Goal: Transaction & Acquisition: Book appointment/travel/reservation

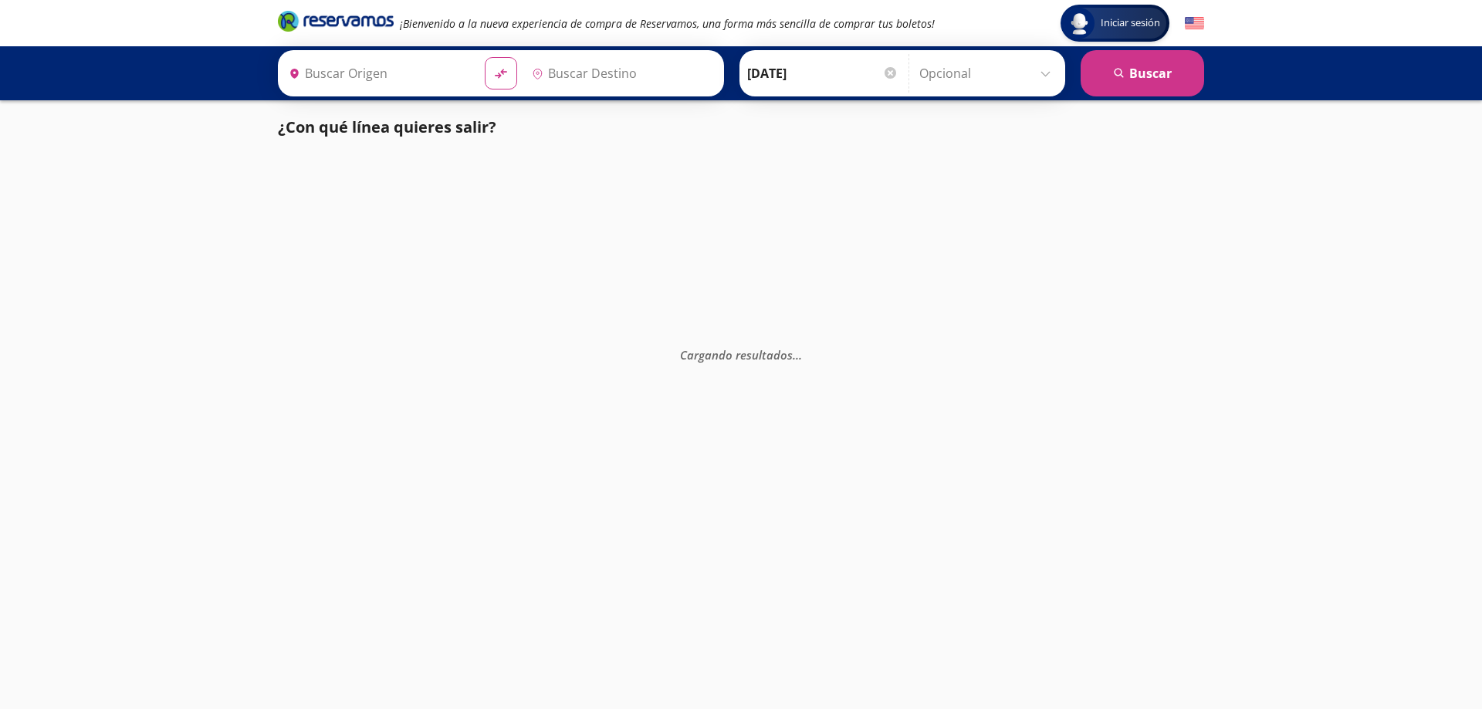
type input "[GEOGRAPHIC_DATA], [GEOGRAPHIC_DATA]"
type input "Terminal [GEOGRAPHIC_DATA][PERSON_NAME], [GEOGRAPHIC_DATA]"
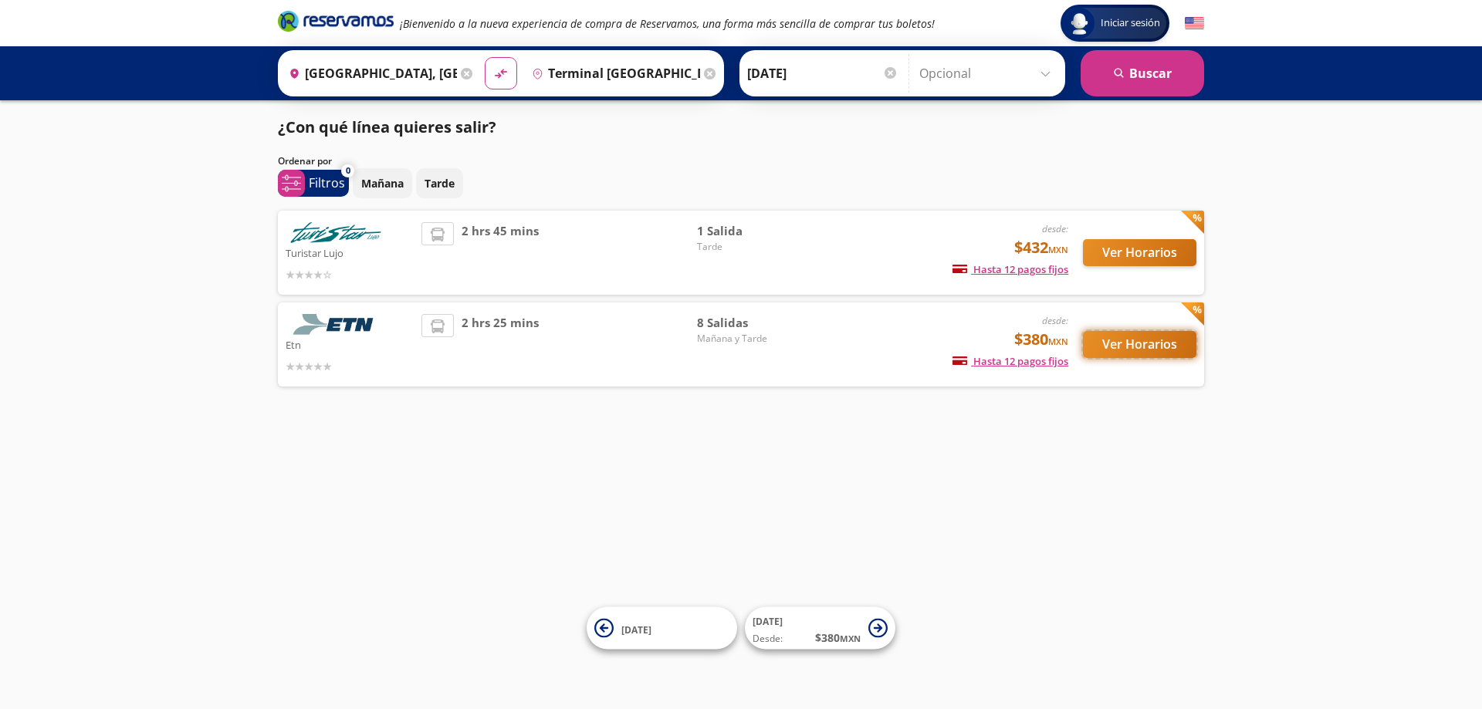
click at [1132, 342] on button "Ver Horarios" at bounding box center [1139, 344] width 113 height 27
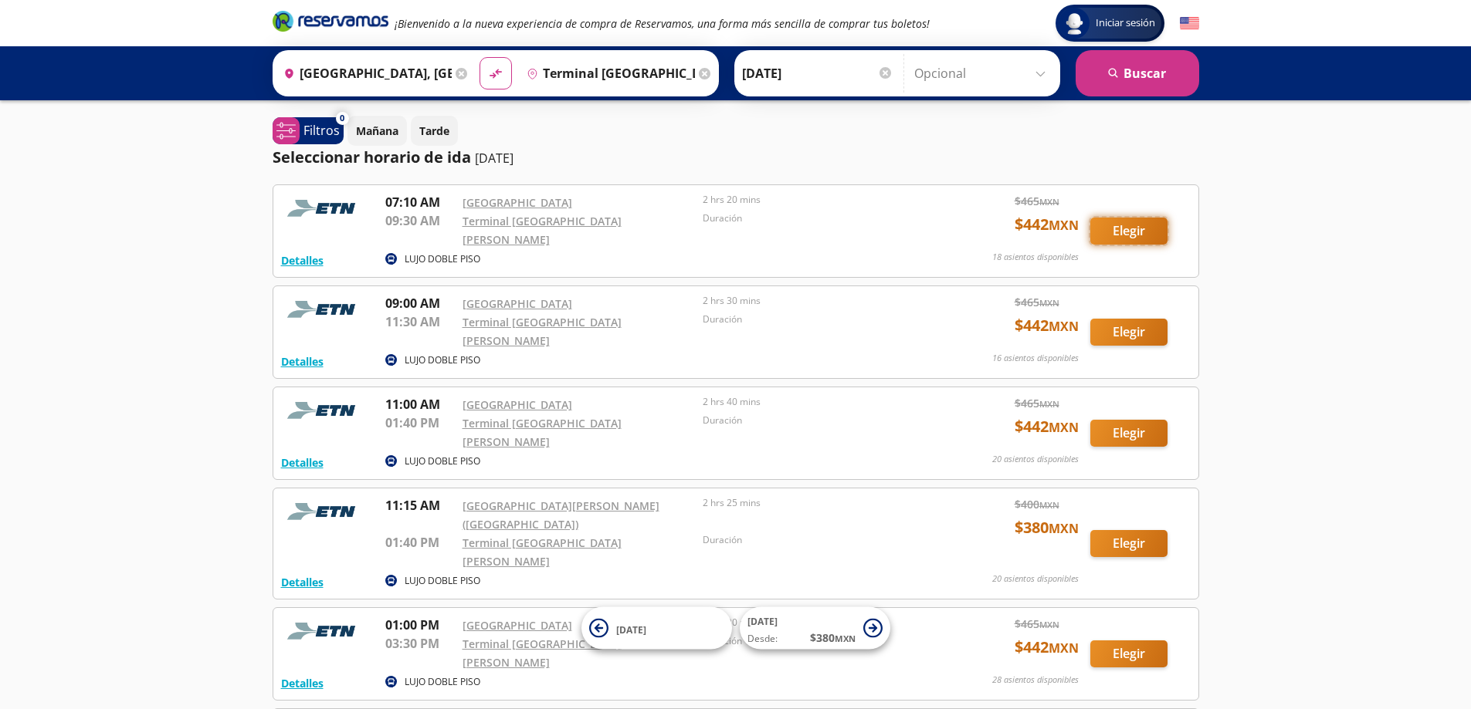
click at [1122, 225] on button "Elegir" at bounding box center [1128, 231] width 77 height 27
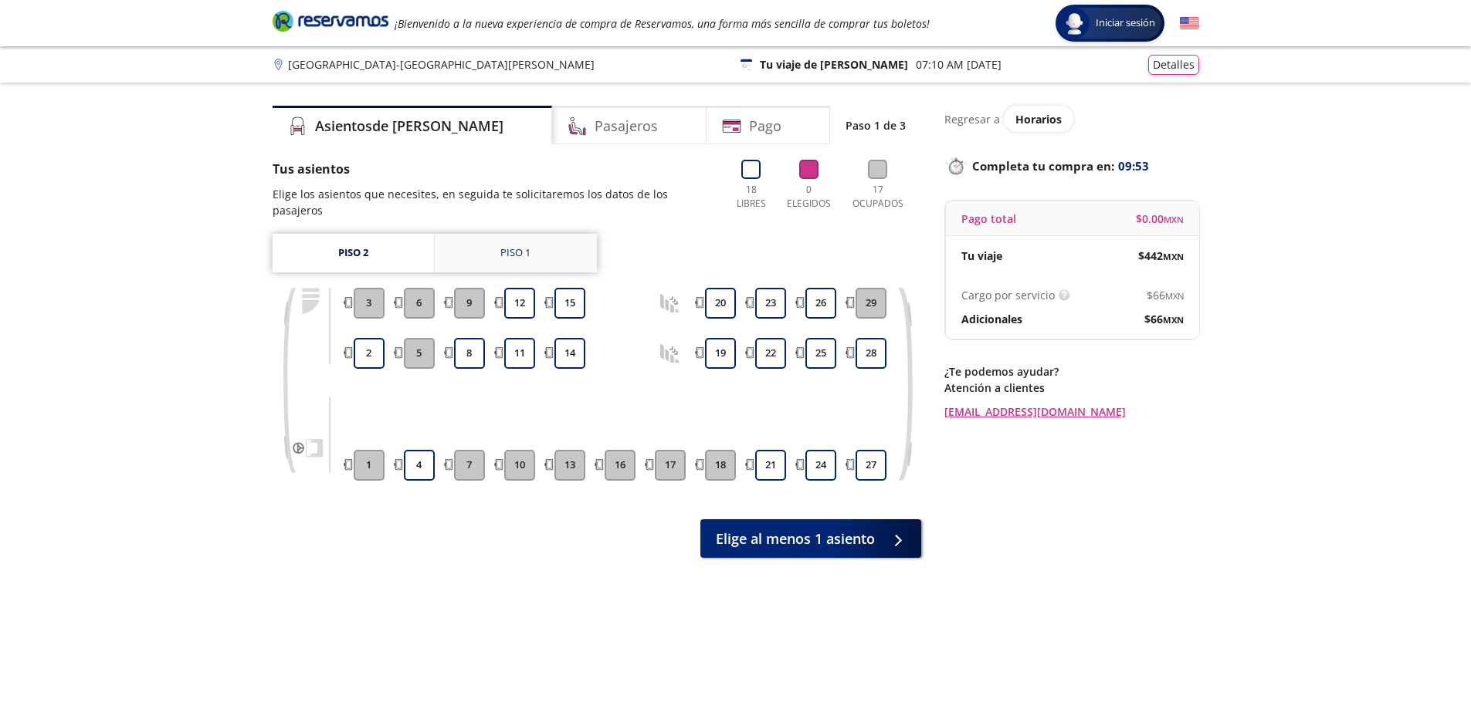
click at [511, 245] on div "Piso 1" at bounding box center [515, 252] width 30 height 15
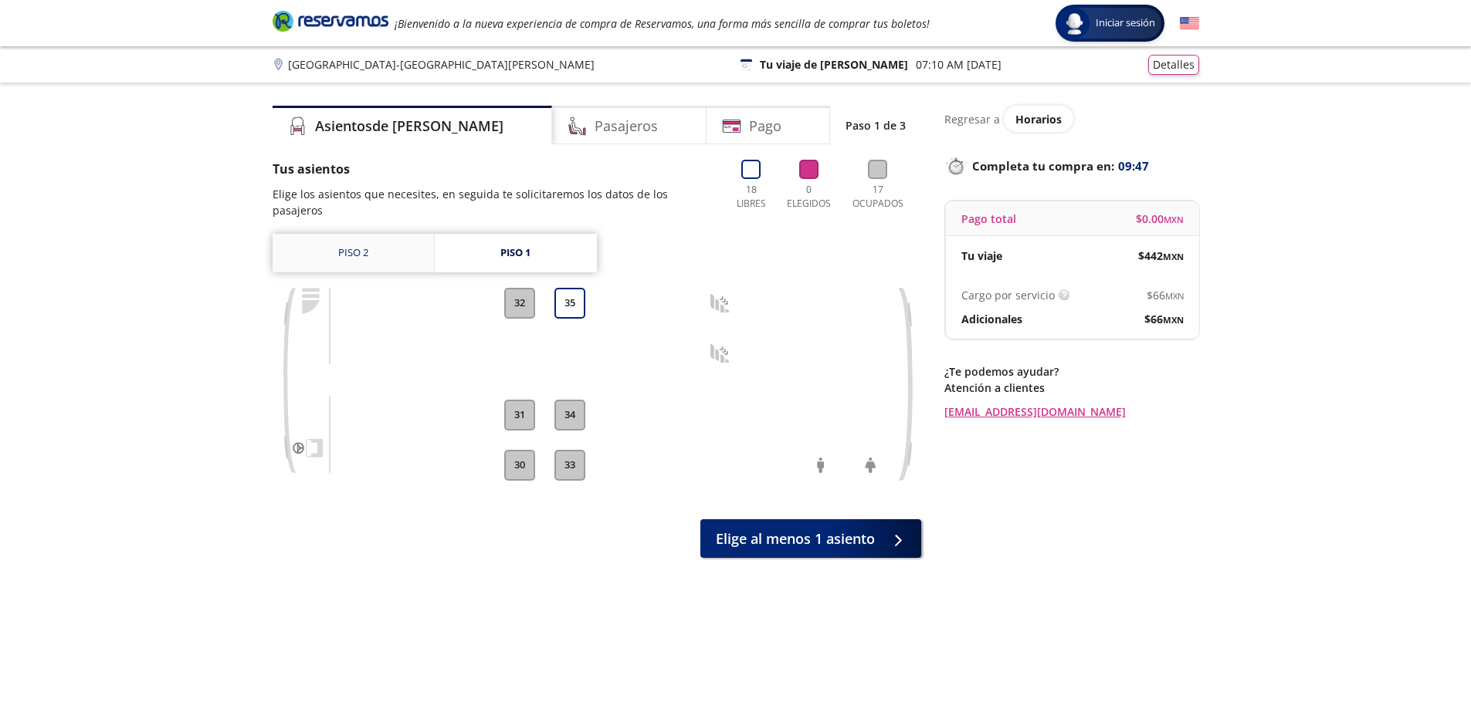
click at [360, 238] on link "Piso 2" at bounding box center [352, 253] width 161 height 39
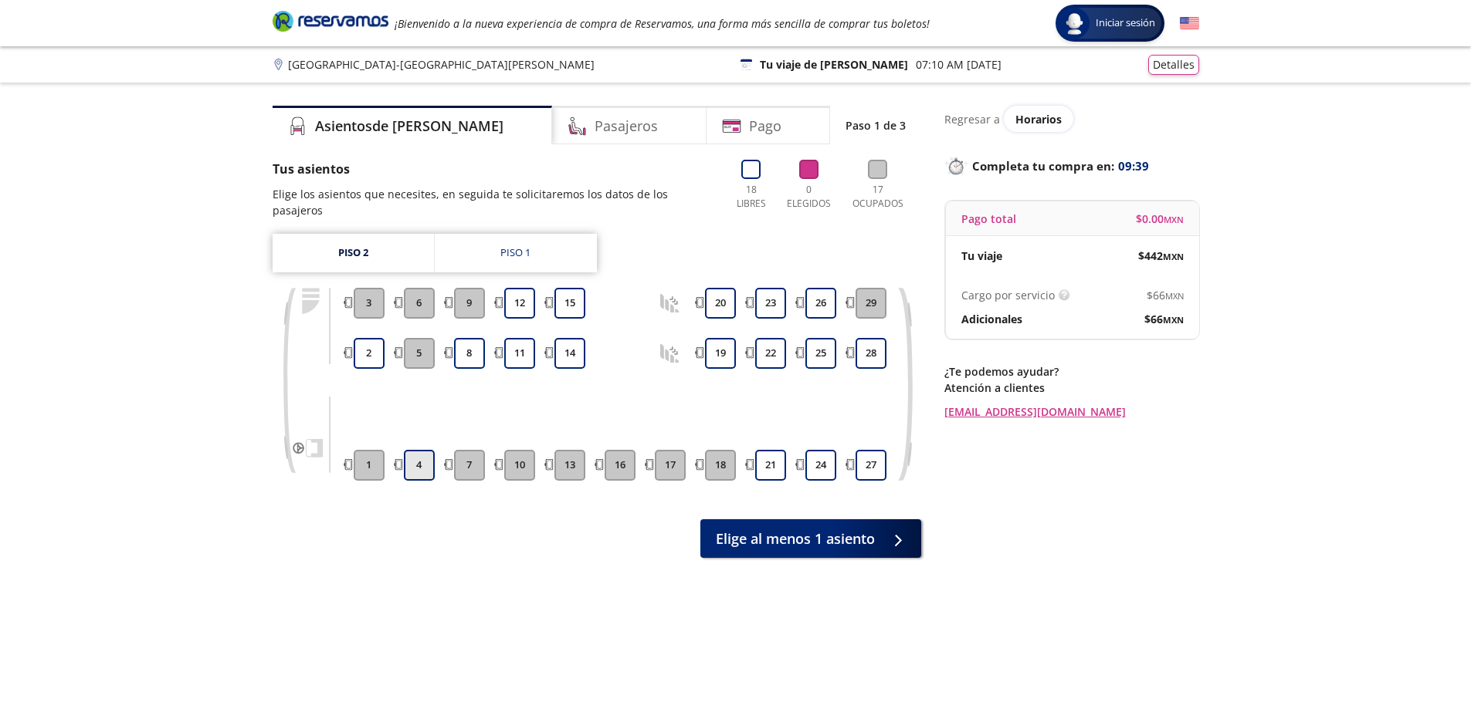
click at [421, 450] on button "4" at bounding box center [419, 465] width 31 height 31
click at [770, 450] on button "21" at bounding box center [770, 465] width 31 height 31
click at [415, 453] on button "4" at bounding box center [419, 465] width 31 height 31
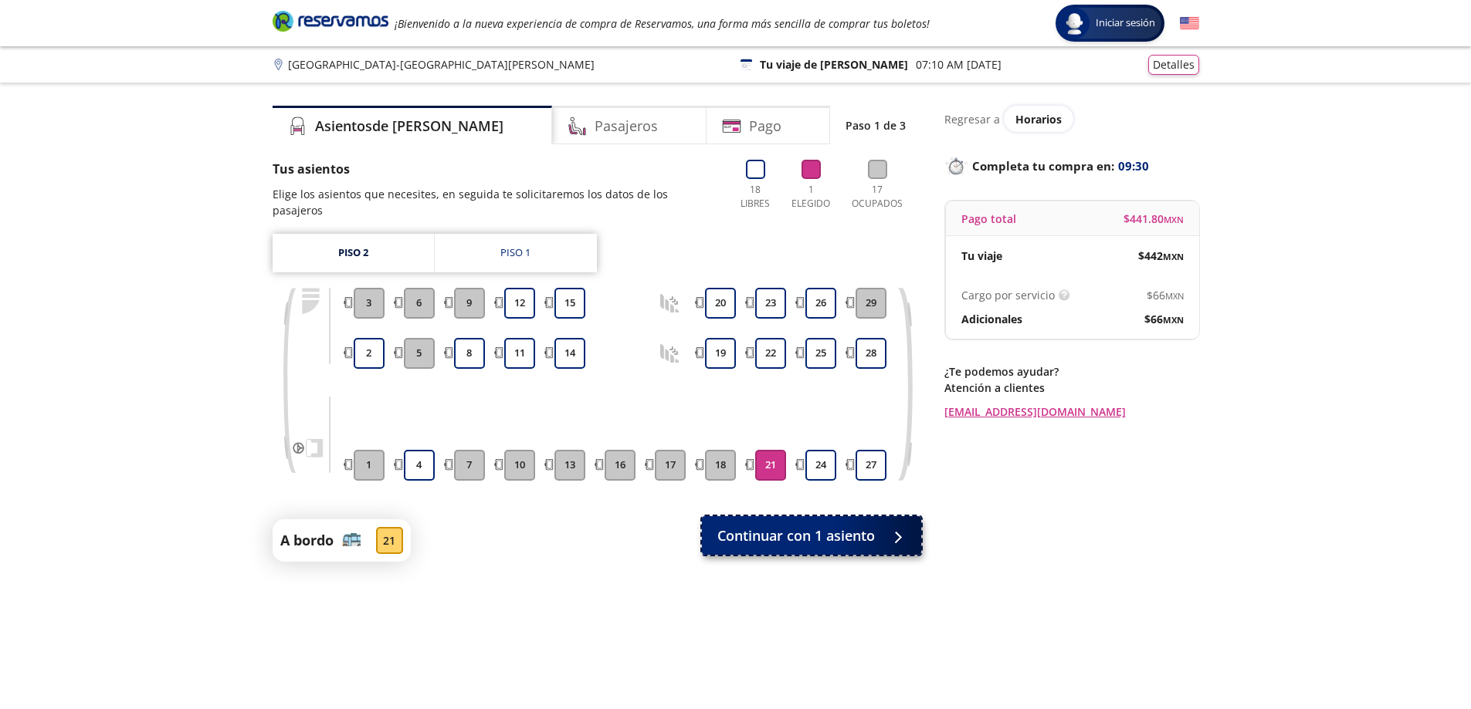
click at [790, 526] on span "Continuar con 1 asiento" at bounding box center [795, 536] width 157 height 21
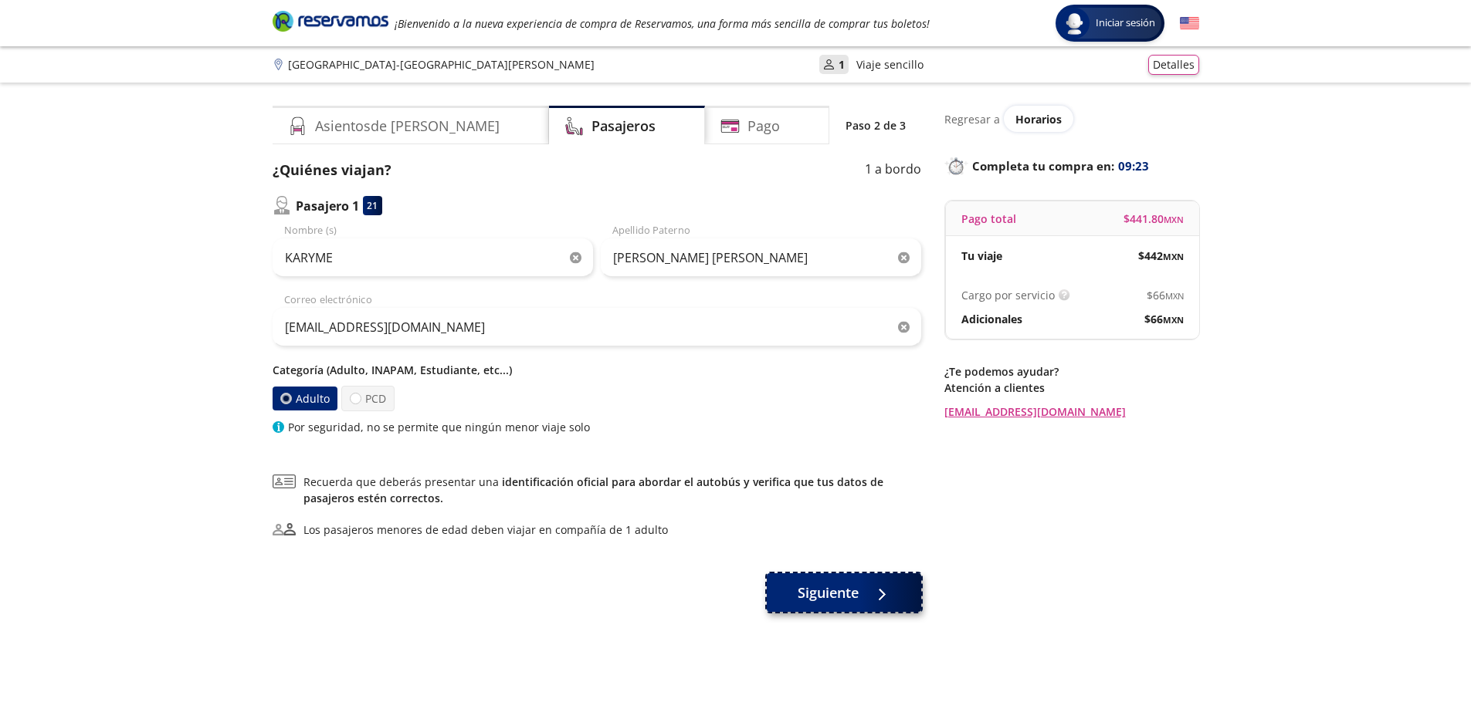
click at [831, 594] on span "Siguiente" at bounding box center [827, 593] width 61 height 21
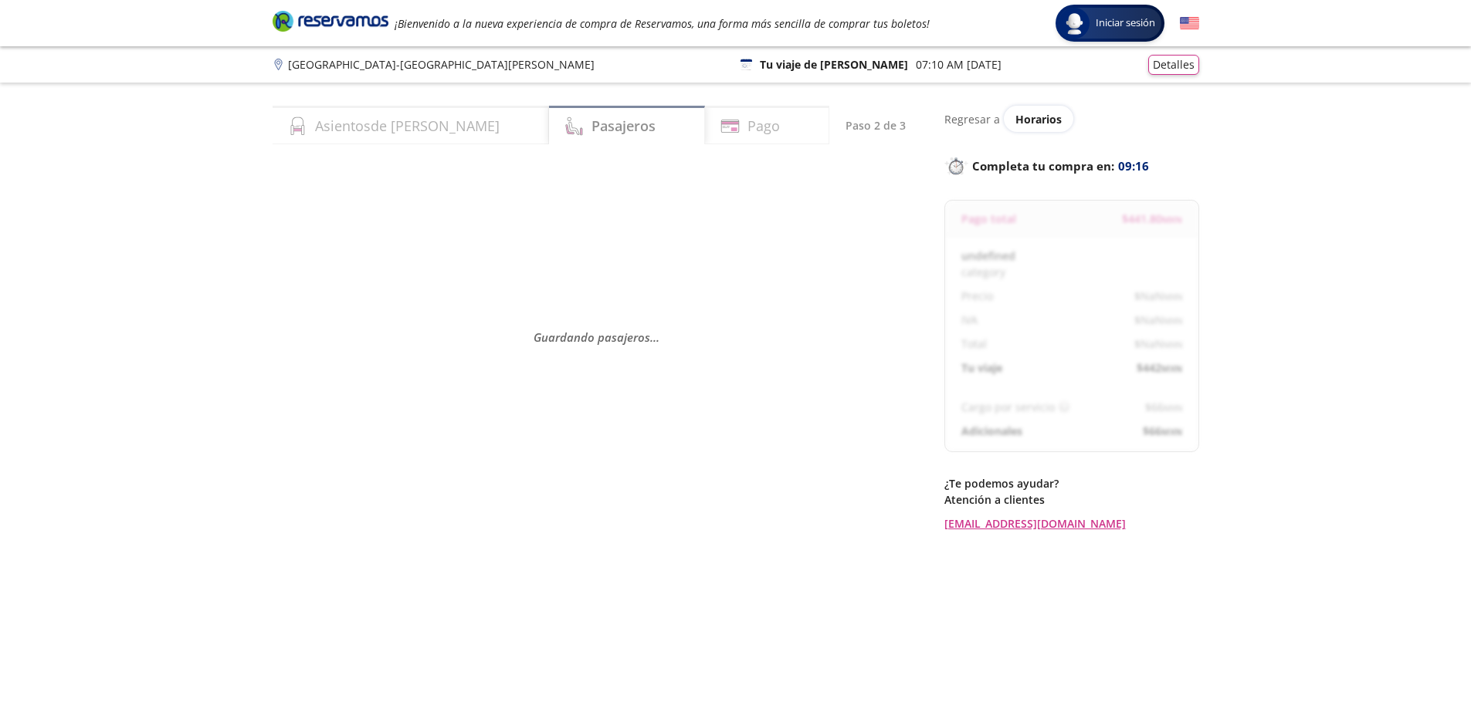
select select "MX"
